Goal: Task Accomplishment & Management: Manage account settings

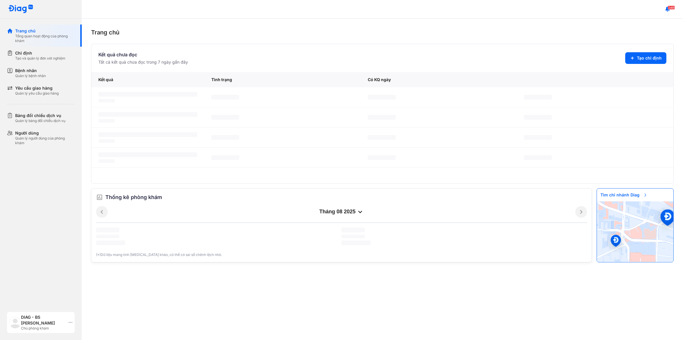
click at [21, 321] on div "DIAG - BS [PERSON_NAME]" at bounding box center [43, 320] width 45 height 12
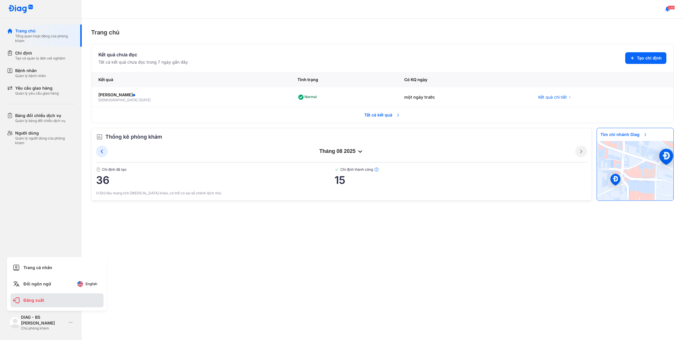
click at [31, 301] on div "Đăng xuất" at bounding box center [57, 300] width 93 height 14
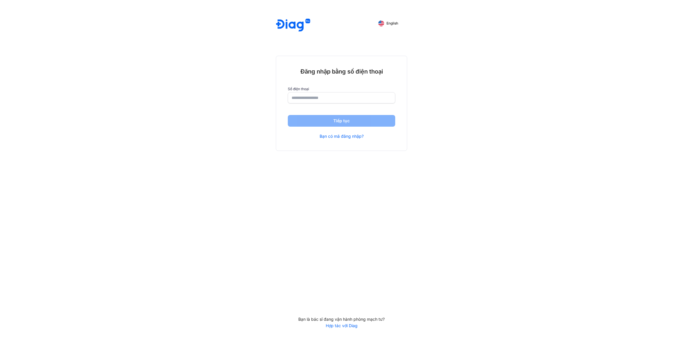
click at [318, 100] on input "number" at bounding box center [341, 97] width 100 height 11
type input "**********"
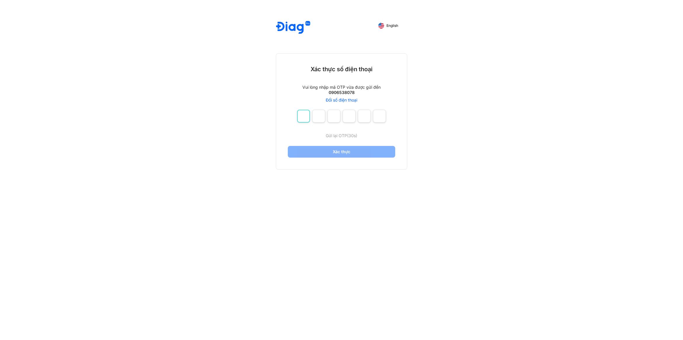
click at [308, 117] on input "number" at bounding box center [303, 116] width 13 height 13
type input "*"
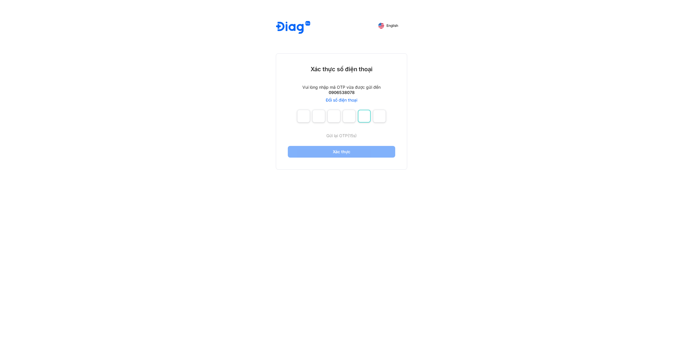
type input "*"
